Goal: Transaction & Acquisition: Download file/media

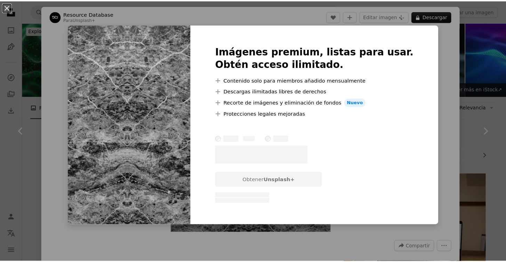
scroll to position [1208, 0]
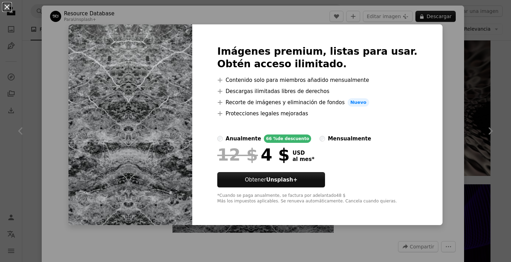
click at [6, 9] on button "An X shape" at bounding box center [7, 7] width 8 height 8
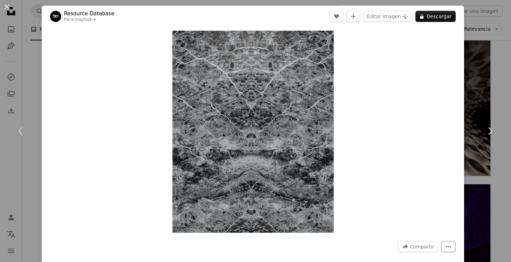
click at [446, 247] on icon "More Actions" at bounding box center [449, 246] width 6 height 6
click at [421, 135] on dialog "An X shape Chevron left Chevron right Resource Database Para Unsplash+ A heart …" at bounding box center [255, 131] width 511 height 262
click at [8, 6] on button "An X shape" at bounding box center [7, 7] width 8 height 8
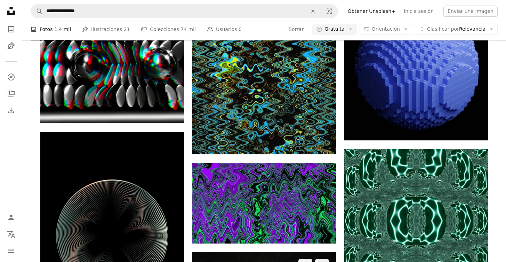
scroll to position [2572, 0]
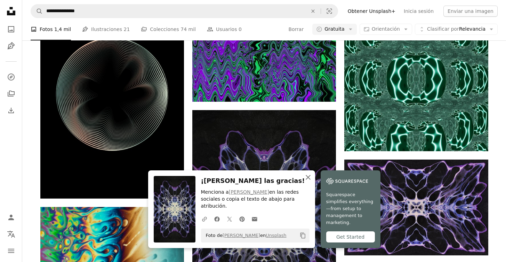
click at [312, 176] on icon "An X shape" at bounding box center [308, 177] width 8 height 8
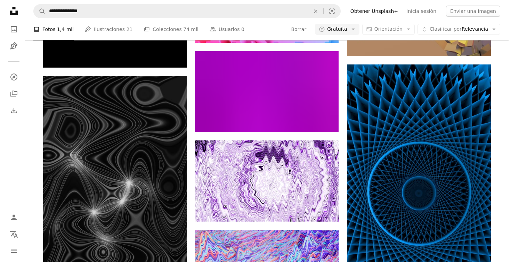
scroll to position [3314, 0]
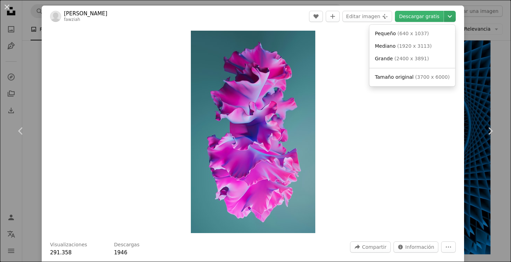
click at [445, 18] on icon "Chevron down" at bounding box center [450, 16] width 11 height 8
click at [436, 58] on link "Grande ( 2400 x 3891 )" at bounding box center [413, 59] width 80 height 13
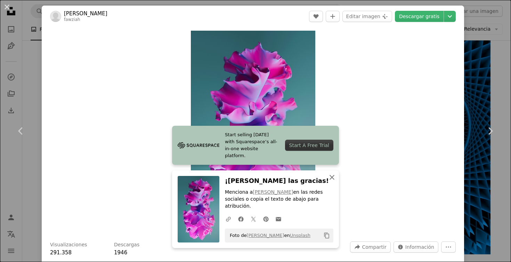
click at [328, 175] on icon "An X shape" at bounding box center [332, 177] width 8 height 8
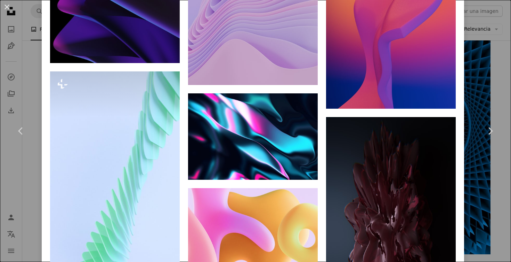
scroll to position [2693, 0]
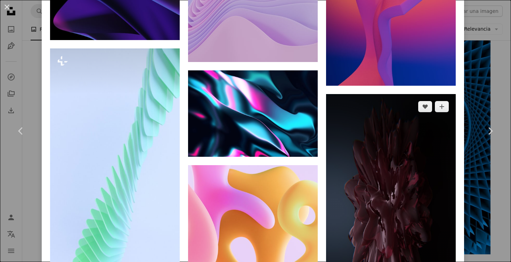
click at [373, 94] on img at bounding box center [391, 209] width 130 height 231
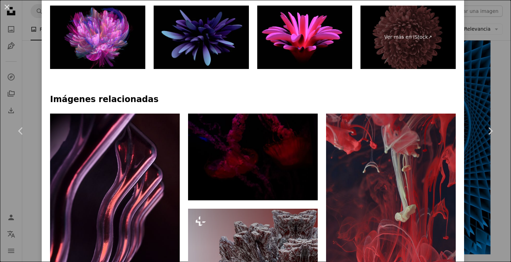
scroll to position [314, 0]
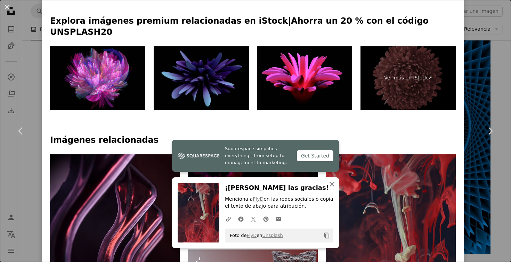
click at [331, 184] on icon "An X shape" at bounding box center [332, 184] width 8 height 8
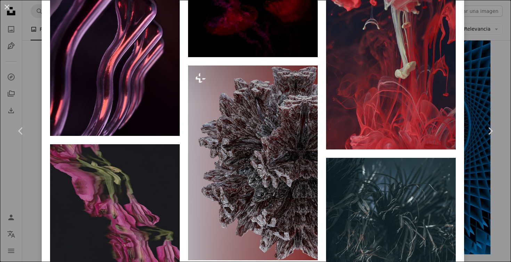
scroll to position [579, 0]
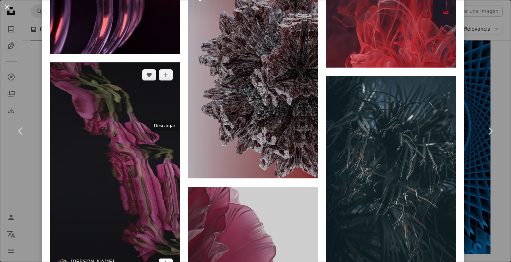
click at [165, 259] on icon "Arrow pointing down" at bounding box center [166, 263] width 6 height 8
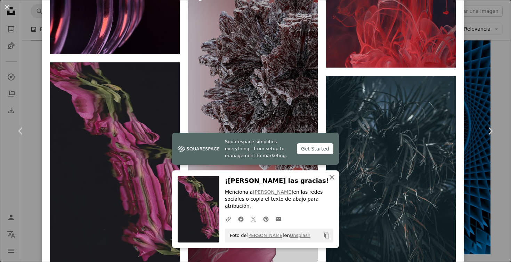
click at [330, 180] on icon "button" at bounding box center [332, 177] width 5 height 5
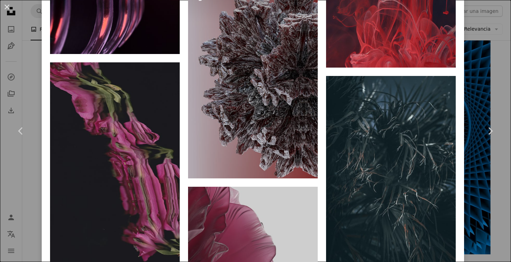
scroll to position [581, 0]
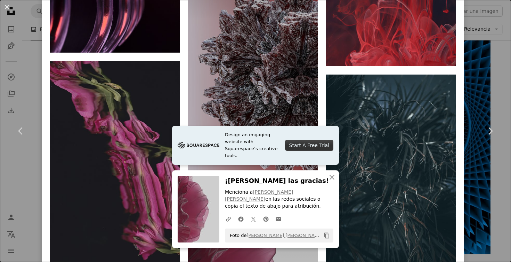
scroll to position [726, 0]
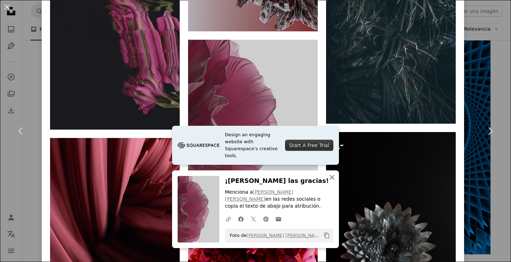
click at [329, 178] on icon "An X shape" at bounding box center [332, 177] width 8 height 8
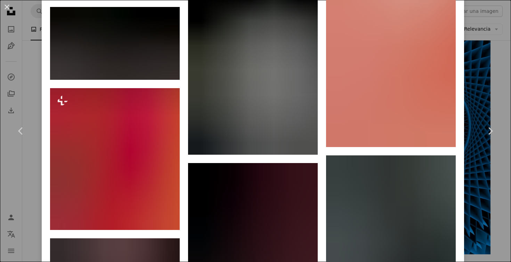
scroll to position [1226, 0]
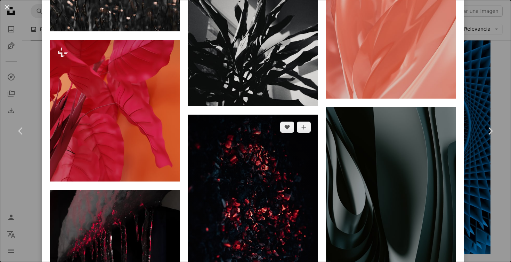
click at [278, 137] on img at bounding box center [253, 229] width 130 height 230
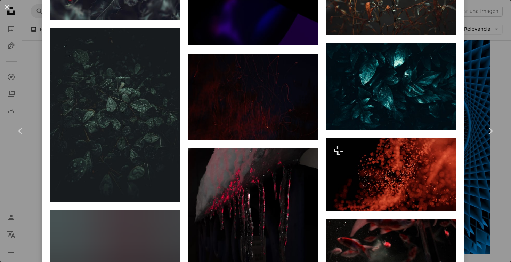
scroll to position [1731, 0]
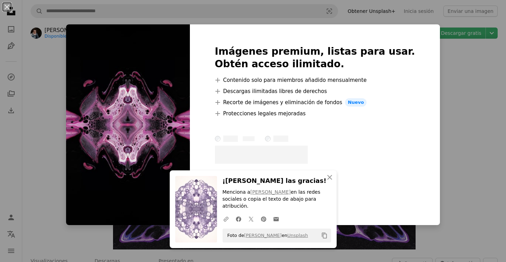
scroll to position [1756, 0]
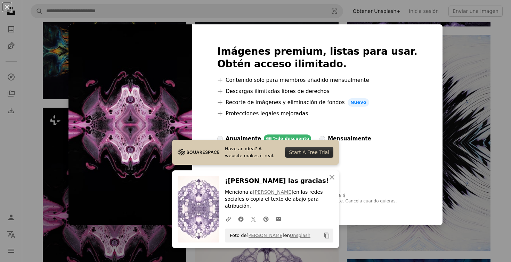
click at [148, 60] on img at bounding box center [131, 124] width 124 height 200
click at [330, 177] on icon "An X shape" at bounding box center [332, 177] width 8 height 8
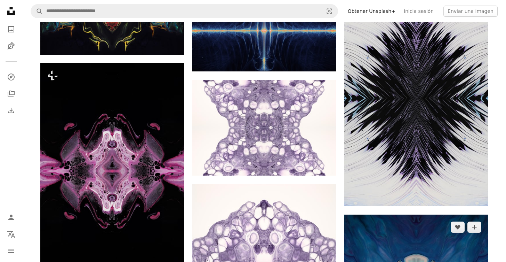
scroll to position [1886, 0]
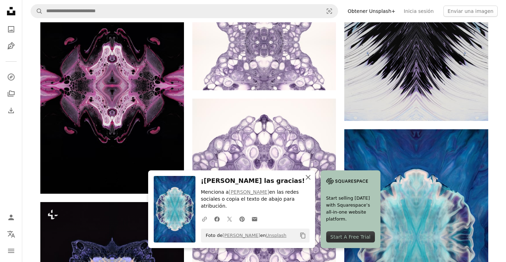
click at [311, 177] on icon "button" at bounding box center [308, 177] width 5 height 5
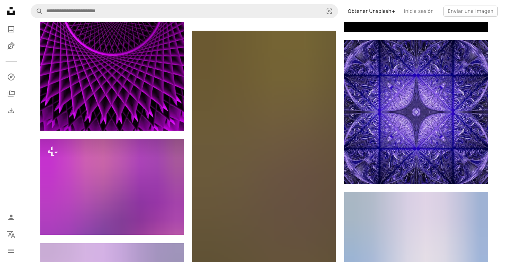
scroll to position [3992, 0]
